Goal: Task Accomplishment & Management: Manage account settings

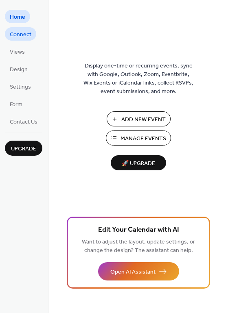
click at [24, 34] on span "Connect" at bounding box center [21, 34] width 22 height 9
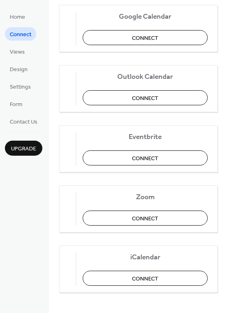
scroll to position [171, 0]
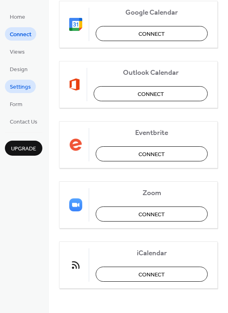
click at [24, 86] on span "Settings" at bounding box center [20, 87] width 21 height 9
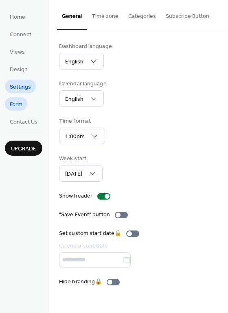
click at [17, 106] on span "Form" at bounding box center [16, 104] width 13 height 9
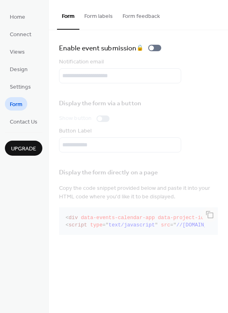
click at [33, 17] on ul "Home Connect Views Design Settings Form Contact Us" at bounding box center [23, 69] width 37 height 118
click at [21, 15] on span "Home" at bounding box center [17, 17] width 15 height 9
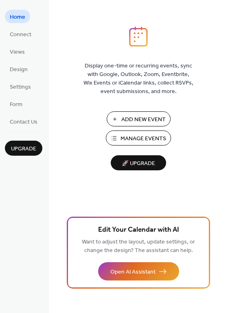
click at [143, 118] on span "Add New Event" at bounding box center [143, 119] width 44 height 9
click at [28, 37] on span "Connect" at bounding box center [21, 34] width 22 height 9
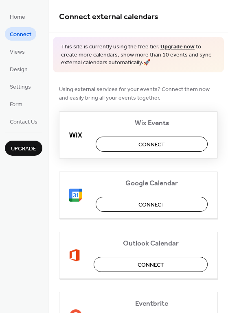
click at [163, 143] on span "Connect" at bounding box center [151, 144] width 26 height 9
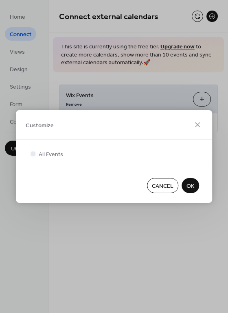
click at [193, 182] on span "OK" at bounding box center [190, 186] width 8 height 9
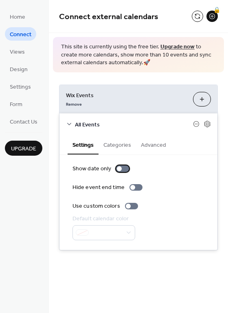
click at [123, 169] on div at bounding box center [122, 168] width 13 height 7
click at [123, 169] on div at bounding box center [125, 168] width 5 height 5
click at [136, 190] on div at bounding box center [135, 187] width 13 height 7
click at [138, 189] on div at bounding box center [135, 187] width 13 height 7
click at [113, 142] on button "Categories" at bounding box center [116, 144] width 37 height 19
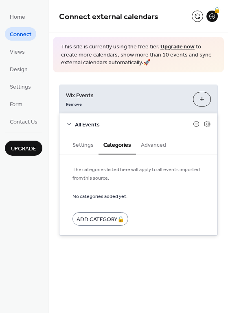
click at [148, 146] on button "Advanced" at bounding box center [153, 144] width 35 height 19
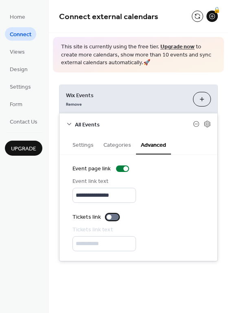
click at [116, 218] on div at bounding box center [112, 217] width 13 height 7
click at [117, 139] on button "Categories" at bounding box center [116, 144] width 37 height 19
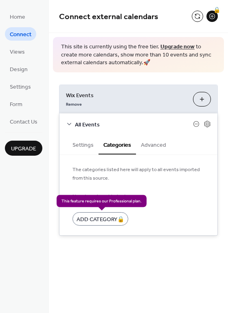
click at [114, 219] on div "Add Category 🔒" at bounding box center [100, 218] width 56 height 13
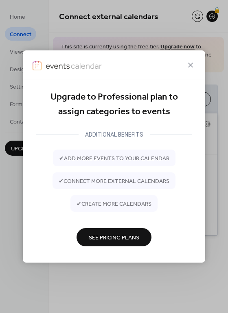
click at [116, 238] on span "See Pricing Plans" at bounding box center [114, 237] width 50 height 9
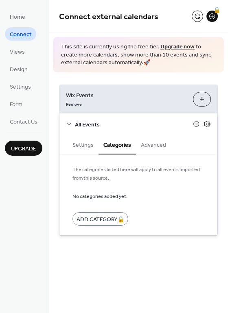
click at [208, 125] on icon at bounding box center [206, 123] width 7 height 7
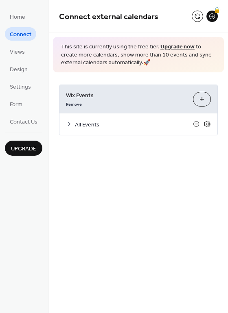
click at [208, 124] on icon at bounding box center [206, 123] width 7 height 7
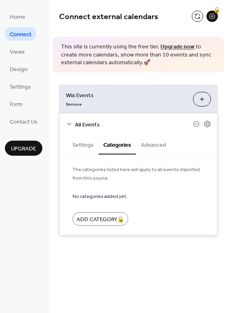
click at [85, 149] on button "Settings" at bounding box center [82, 144] width 31 height 19
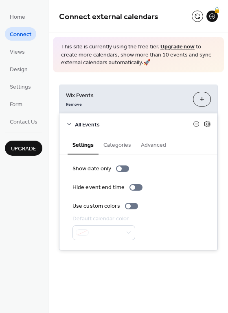
click at [208, 124] on icon at bounding box center [207, 124] width 3 height 3
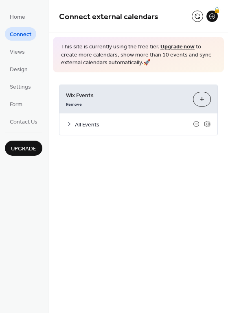
click at [138, 222] on div "**********" at bounding box center [138, 156] width 179 height 313
click at [11, 104] on span "Form" at bounding box center [16, 104] width 13 height 9
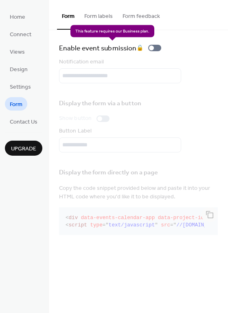
click at [154, 48] on div "Enable event submission 🔒" at bounding box center [111, 47] width 105 height 11
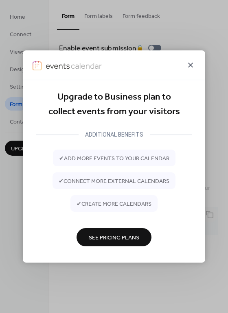
click at [189, 65] on icon at bounding box center [190, 65] width 10 height 10
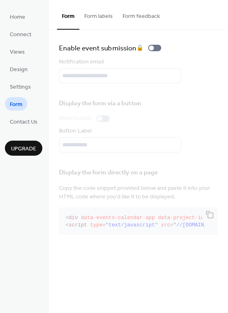
click at [106, 22] on button "Form labels" at bounding box center [98, 14] width 38 height 29
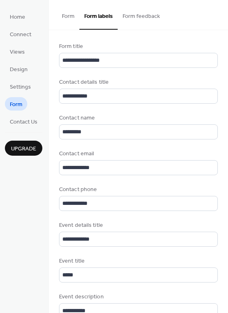
click at [147, 20] on button "Form feedback" at bounding box center [140, 14] width 47 height 29
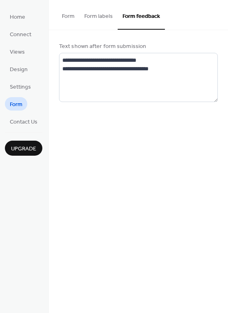
click at [106, 19] on button "Form labels" at bounding box center [98, 14] width 38 height 29
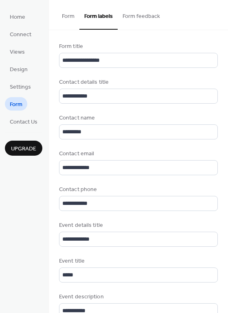
click at [65, 15] on button "Form" at bounding box center [68, 14] width 22 height 29
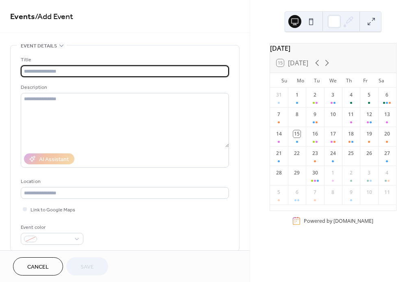
click at [311, 21] on button at bounding box center [310, 21] width 13 height 13
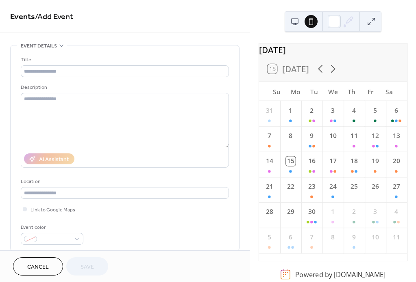
click at [295, 20] on button at bounding box center [294, 21] width 13 height 13
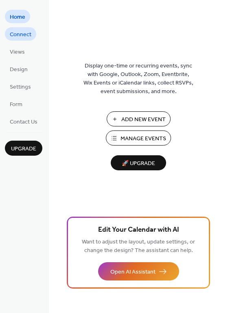
click at [28, 36] on span "Connect" at bounding box center [21, 34] width 22 height 9
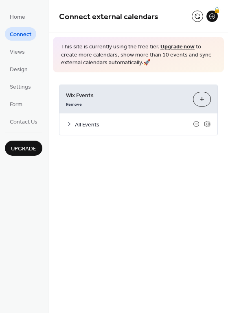
click at [88, 129] on span "All Events" at bounding box center [134, 124] width 118 height 9
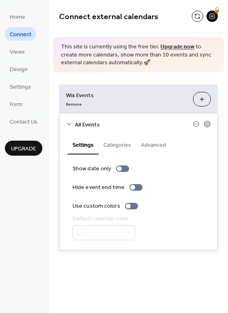
click at [120, 148] on button "Categories" at bounding box center [116, 144] width 37 height 19
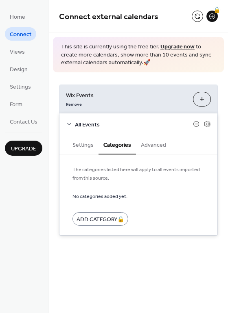
click at [92, 148] on button "Settings" at bounding box center [82, 144] width 31 height 19
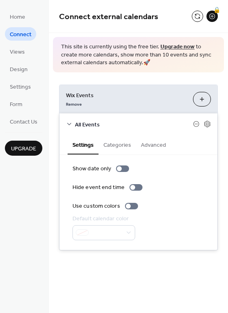
click at [202, 95] on button "Customize" at bounding box center [202, 99] width 18 height 15
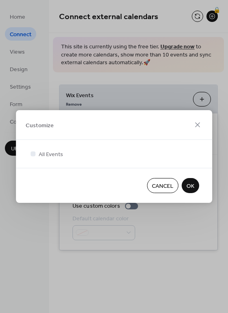
click at [193, 183] on span "OK" at bounding box center [190, 186] width 8 height 9
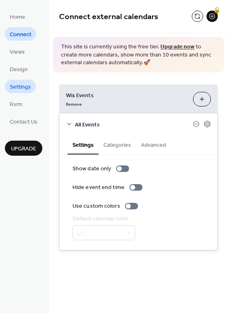
click at [24, 89] on span "Settings" at bounding box center [20, 87] width 21 height 9
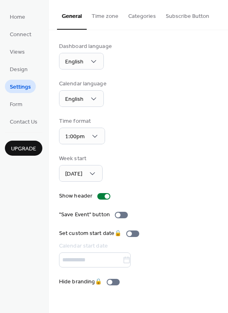
click at [143, 22] on button "Categories" at bounding box center [141, 14] width 37 height 29
